Goal: Task Accomplishment & Management: Complete application form

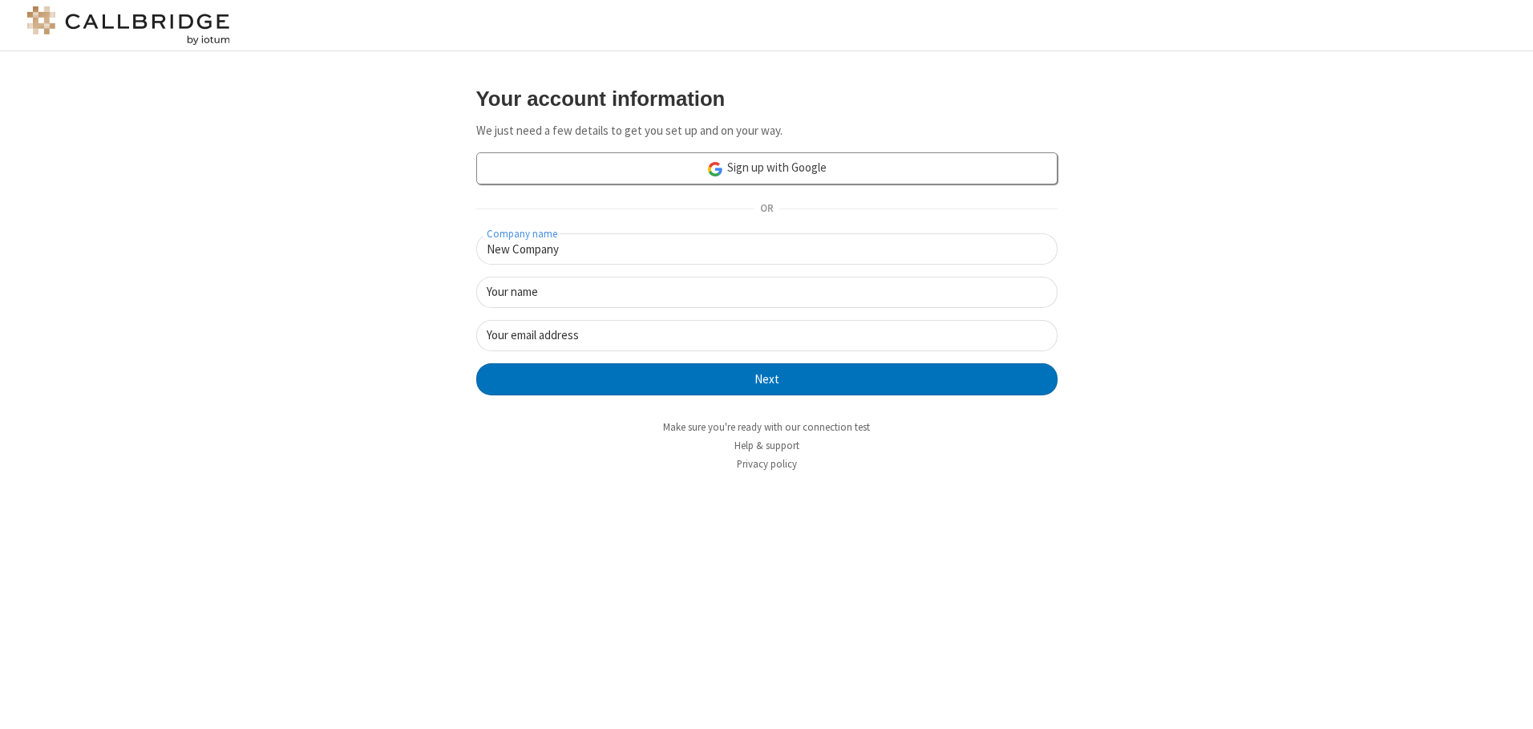
type input "New Company"
type input "New User"
type input "[EMAIL_ADDRESS][DOMAIN_NAME]"
click button "Next" at bounding box center [766, 379] width 581 height 32
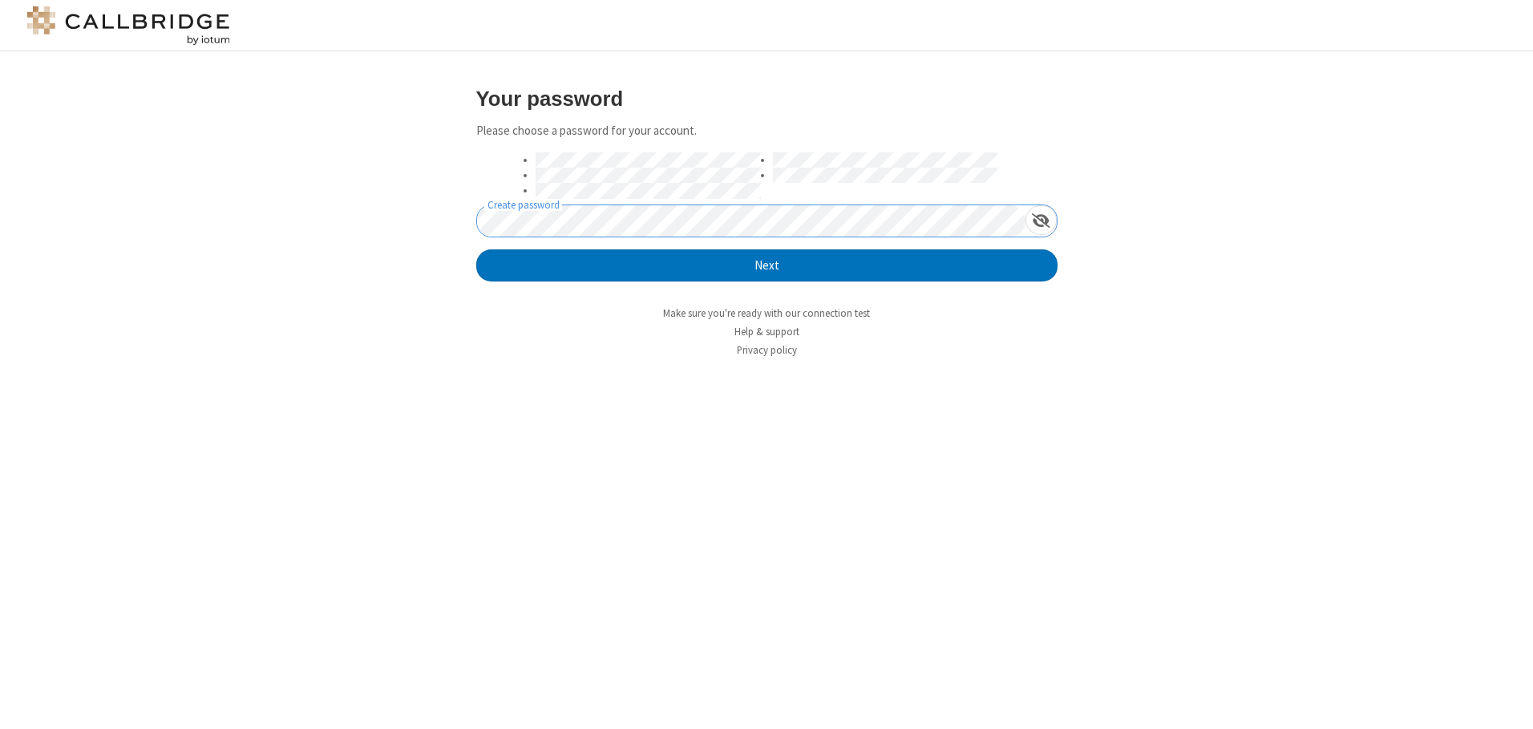
click at [476, 249] on button "Next" at bounding box center [766, 265] width 581 height 32
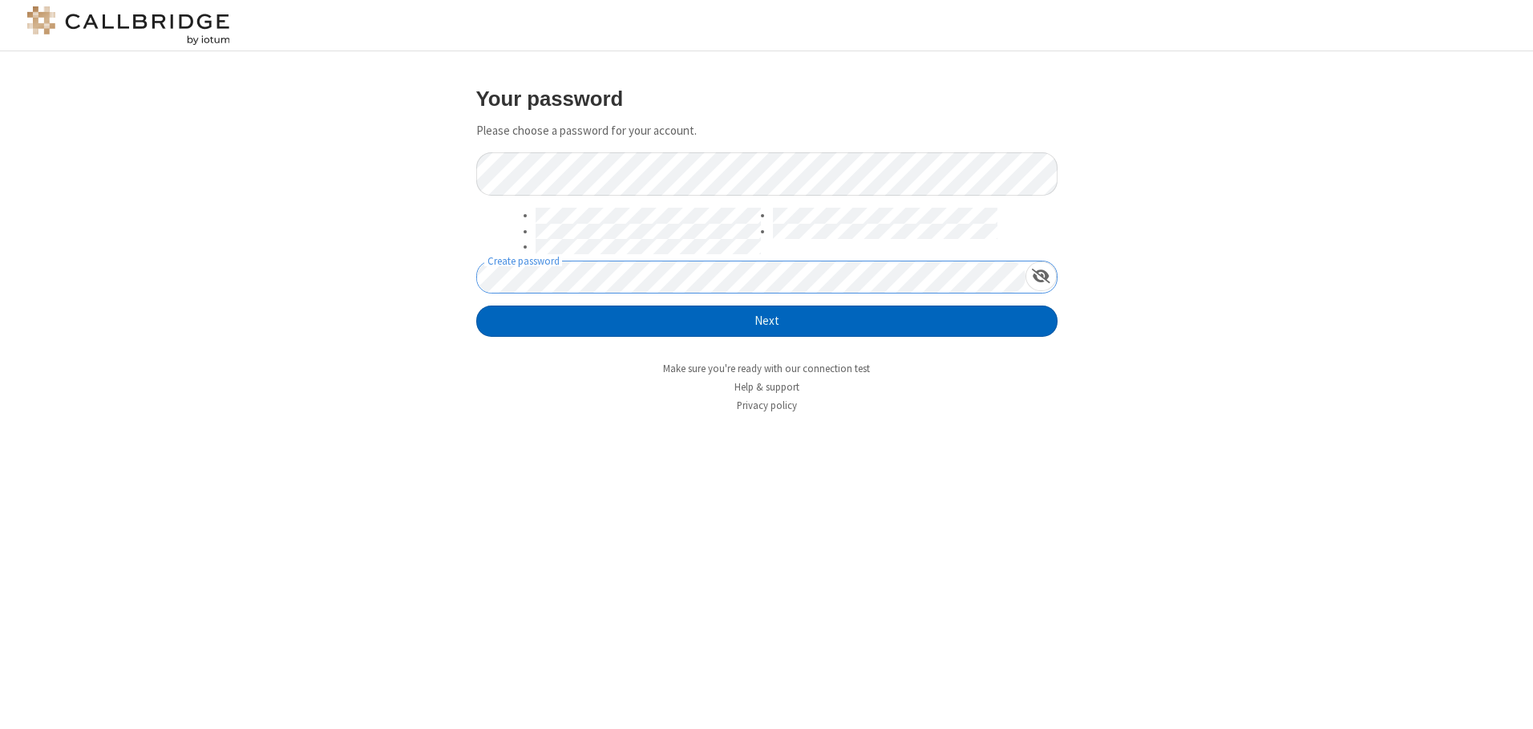
click at [767, 321] on button "Next" at bounding box center [766, 322] width 581 height 32
